Goal: Task Accomplishment & Management: Complete application form

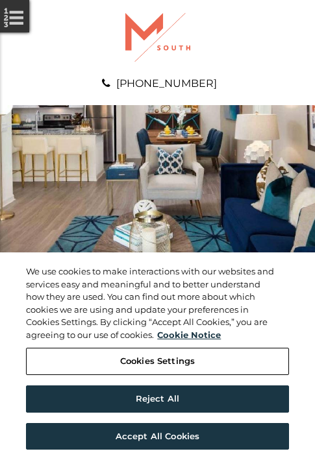
scroll to position [664, 0]
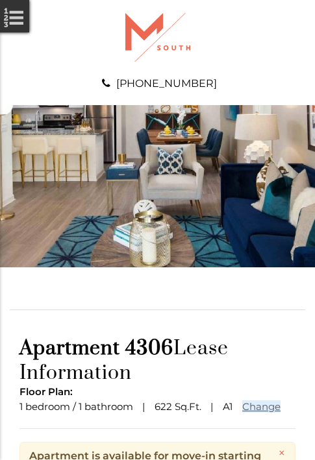
scroll to position [158, 0]
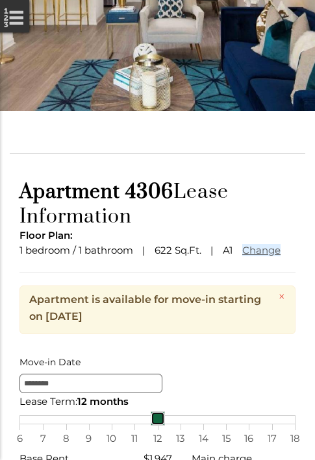
click at [157, 426] on link at bounding box center [158, 419] width 14 height 14
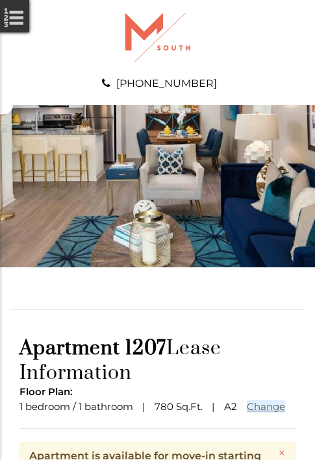
scroll to position [158, 0]
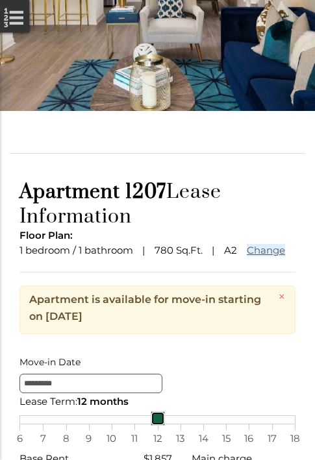
click at [157, 426] on link at bounding box center [158, 419] width 14 height 14
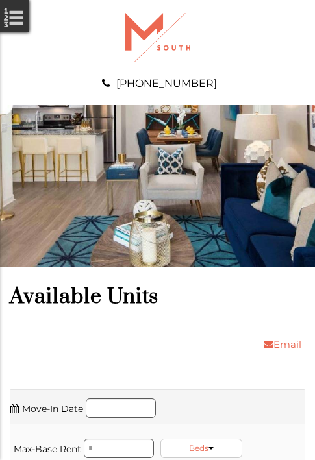
scroll to position [1938, 0]
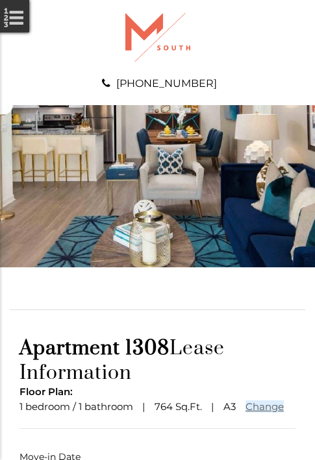
scroll to position [96, 0]
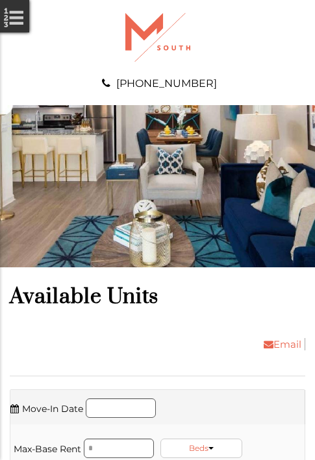
scroll to position [2824, 0]
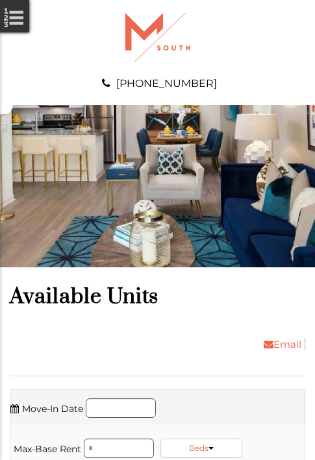
scroll to position [3571, 0]
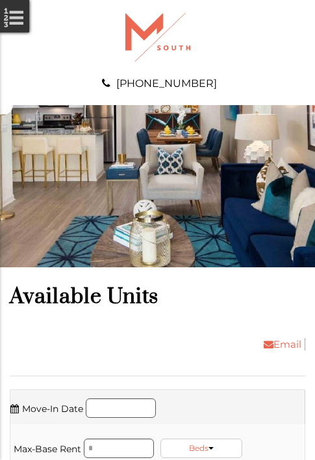
scroll to position [3793, 0]
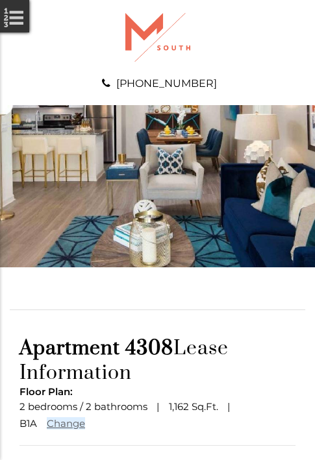
scroll to position [113, 0]
